Goal: Navigation & Orientation: Find specific page/section

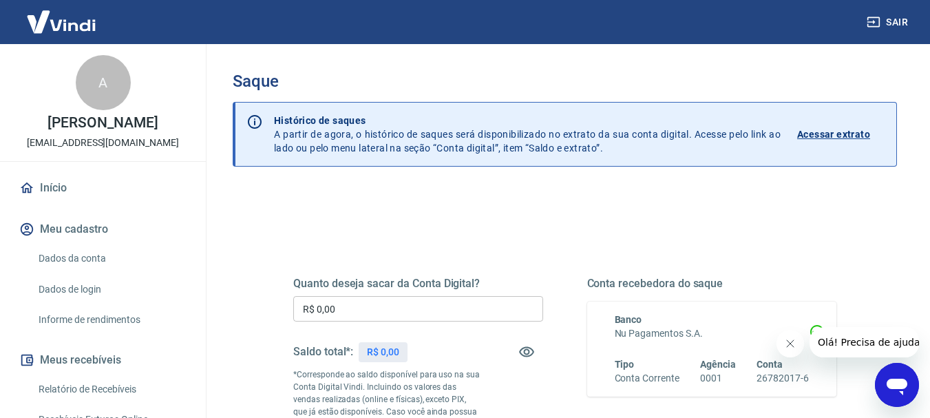
click at [49, 189] on link "Início" at bounding box center [103, 188] width 173 height 30
